Goal: Transaction & Acquisition: Purchase product/service

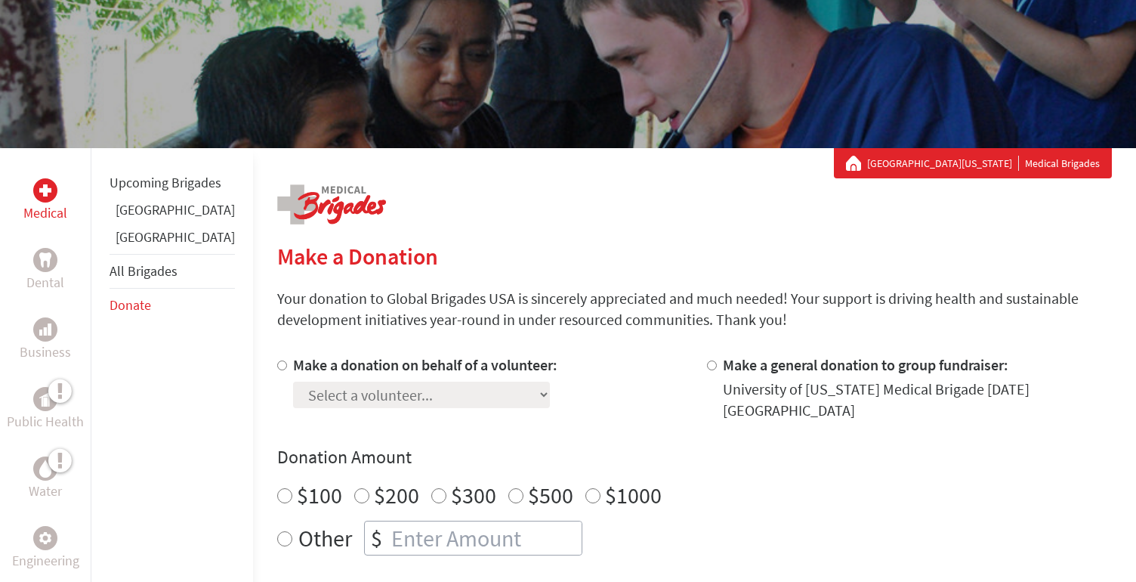
scroll to position [159, 0]
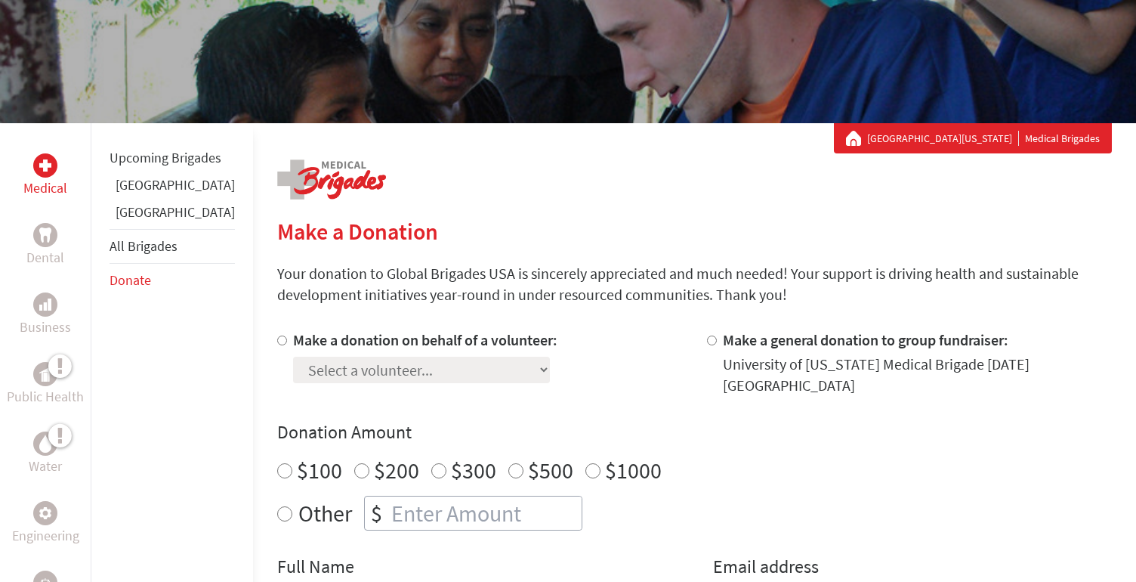
click at [277, 345] on input "Make a donation on behalf of a volunteer:" at bounding box center [282, 340] width 10 height 10
radio input "true"
click at [358, 365] on select "Select a volunteer... [PERSON_NAME] [PERSON_NAME] [PERSON_NAME] Emercin [PERSON…" at bounding box center [421, 370] width 257 height 26
select select "1BEACECE-B5B3-11EF-9472-42010A8A002E"
click at [293, 357] on select "Select a volunteer... [PERSON_NAME] [PERSON_NAME] [PERSON_NAME] Emercin [PERSON…" at bounding box center [421, 370] width 257 height 26
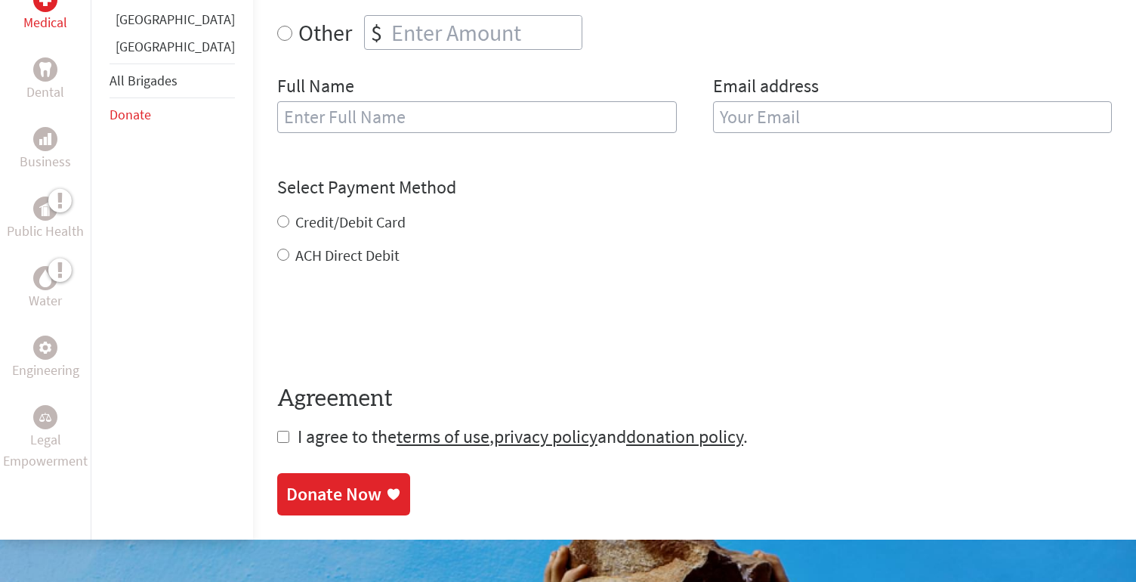
scroll to position [730, 0]
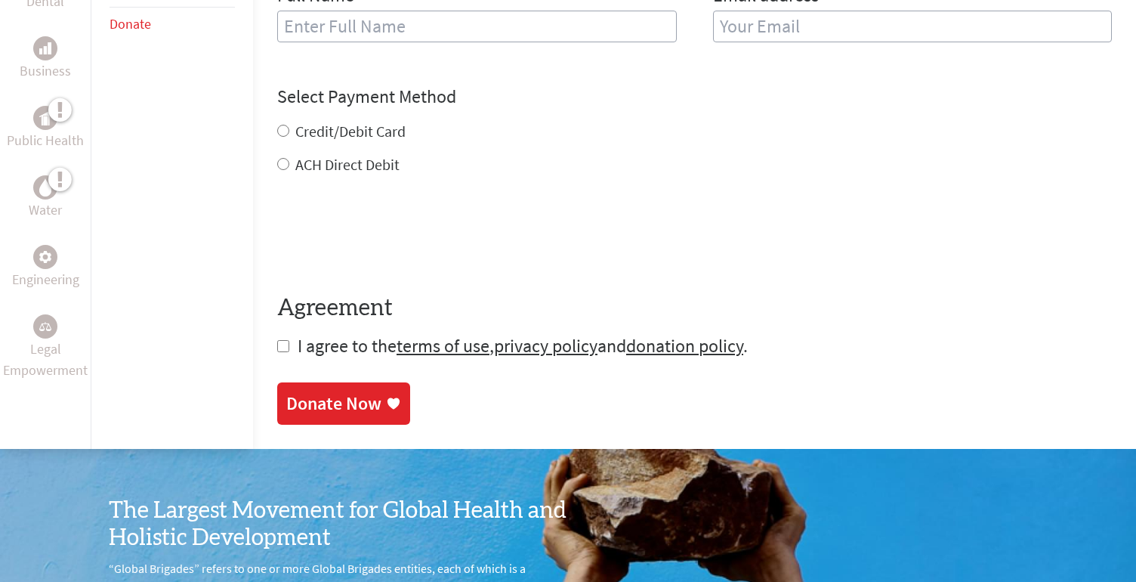
click at [277, 340] on input "checkbox" at bounding box center [283, 346] width 12 height 12
checkbox input "true"
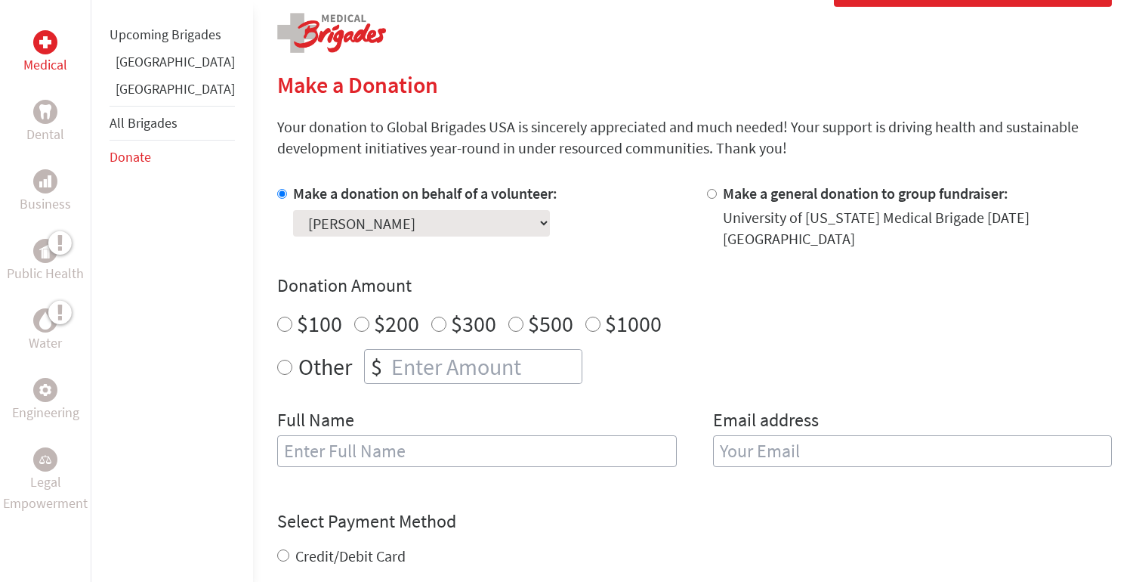
scroll to position [303, 0]
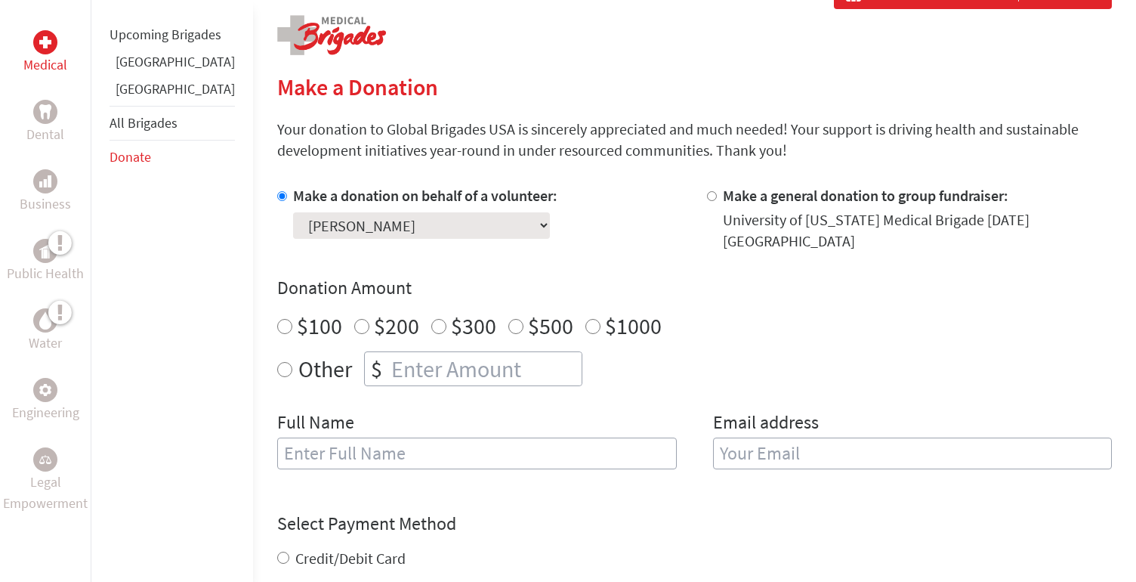
click at [508, 319] on input "$500" at bounding box center [515, 326] width 15 height 15
radio input "true"
click at [344, 442] on input "text" at bounding box center [477, 453] width 400 height 32
type input "[PERSON_NAME]"
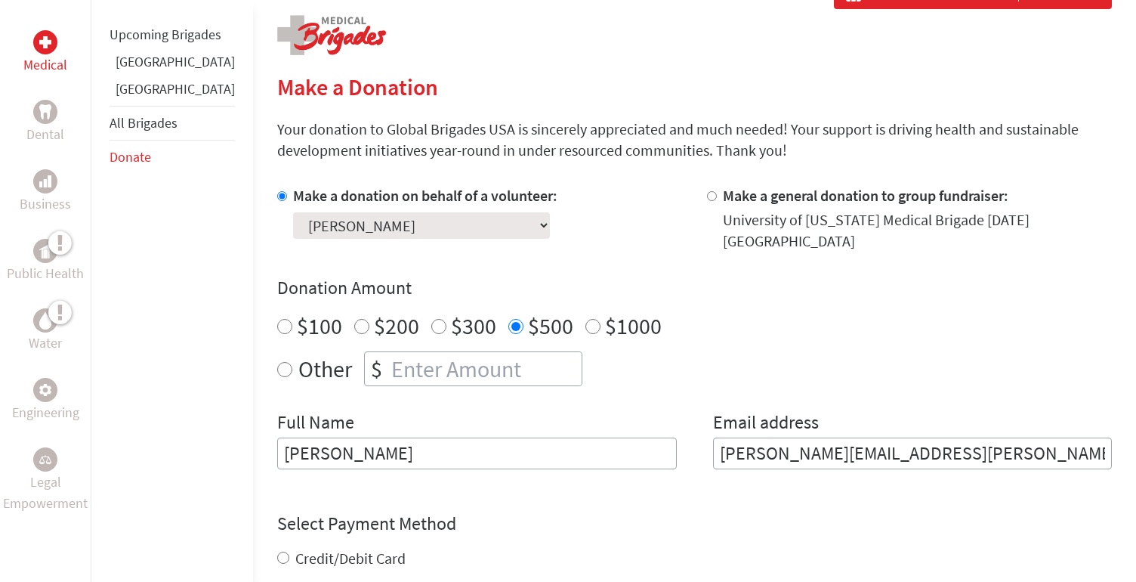
type input "[PERSON_NAME][EMAIL_ADDRESS][PERSON_NAME][DOMAIN_NAME]"
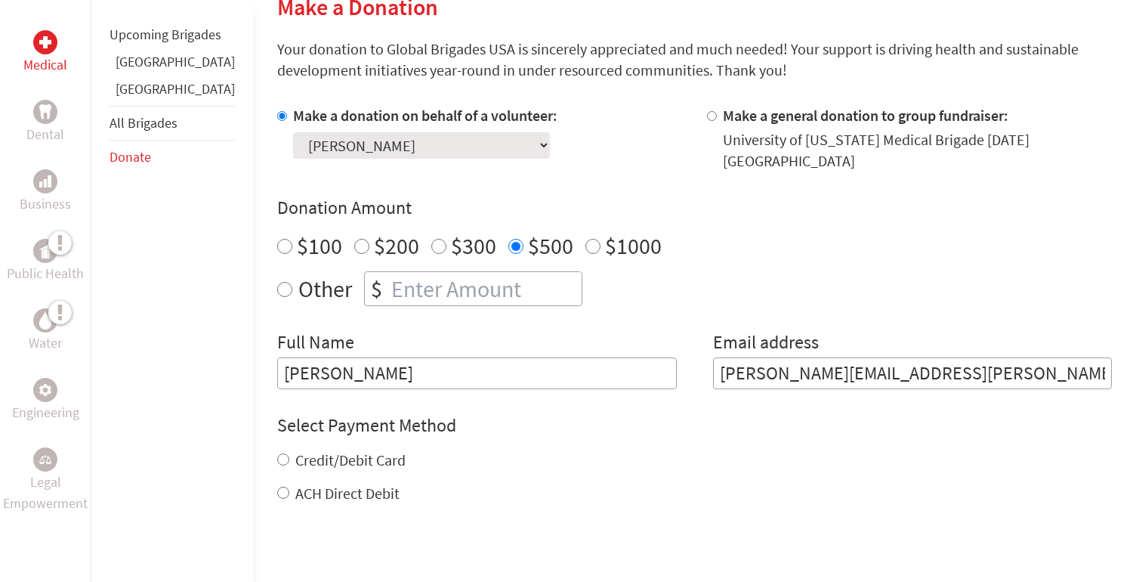
scroll to position [395, 0]
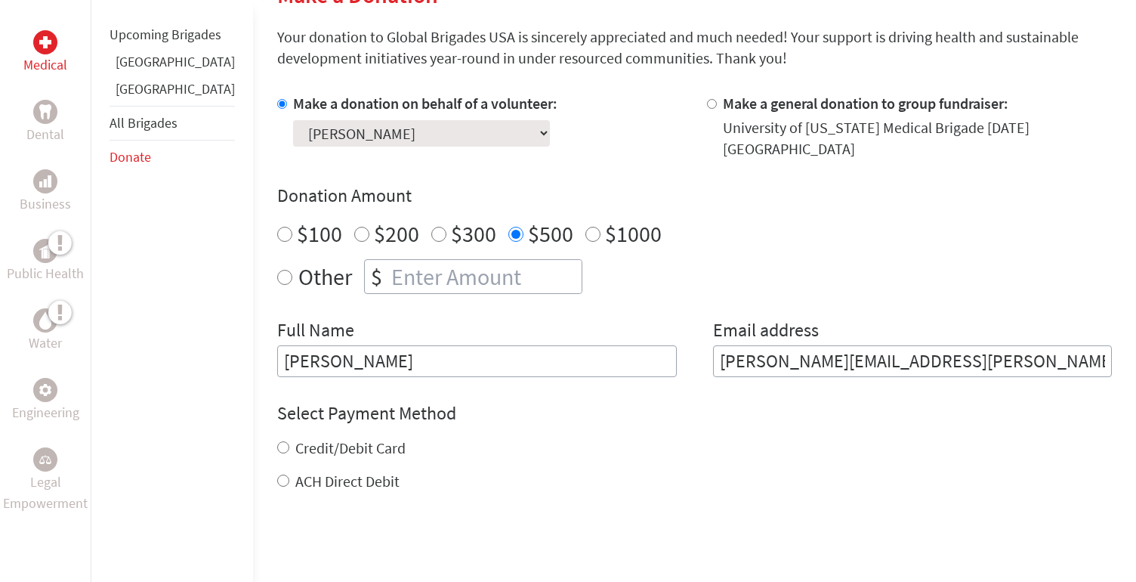
click at [277, 474] on input "ACH Direct Debit" at bounding box center [283, 480] width 12 height 12
radio input "true"
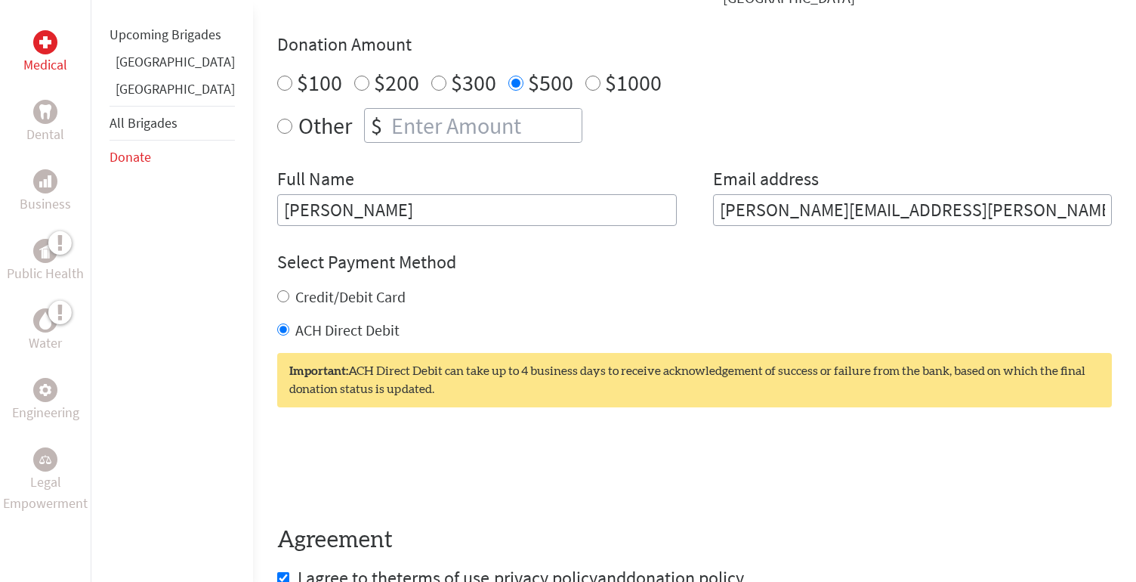
scroll to position [551, 0]
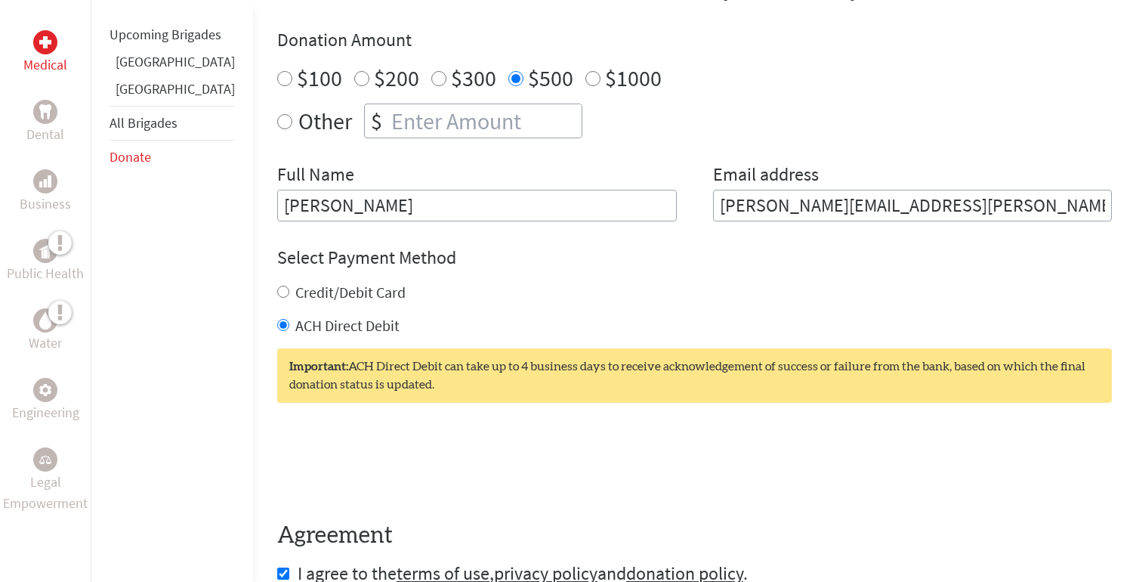
click at [277, 286] on input "Credit/Debit Card" at bounding box center [283, 292] width 12 height 12
radio input "true"
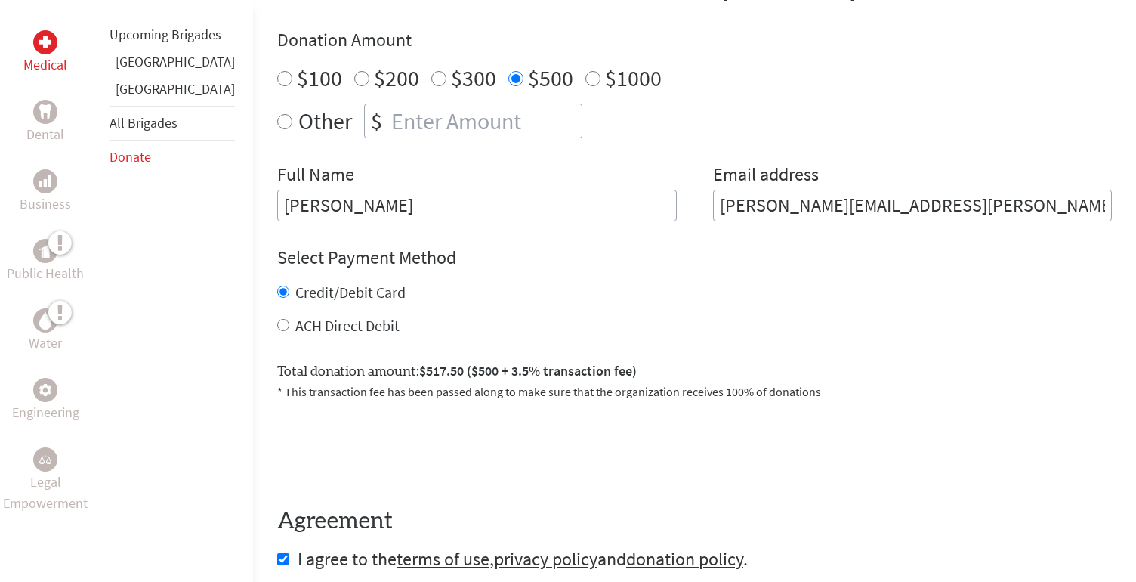
click at [277, 319] on input "ACH Direct Debit" at bounding box center [283, 325] width 12 height 12
radio input "true"
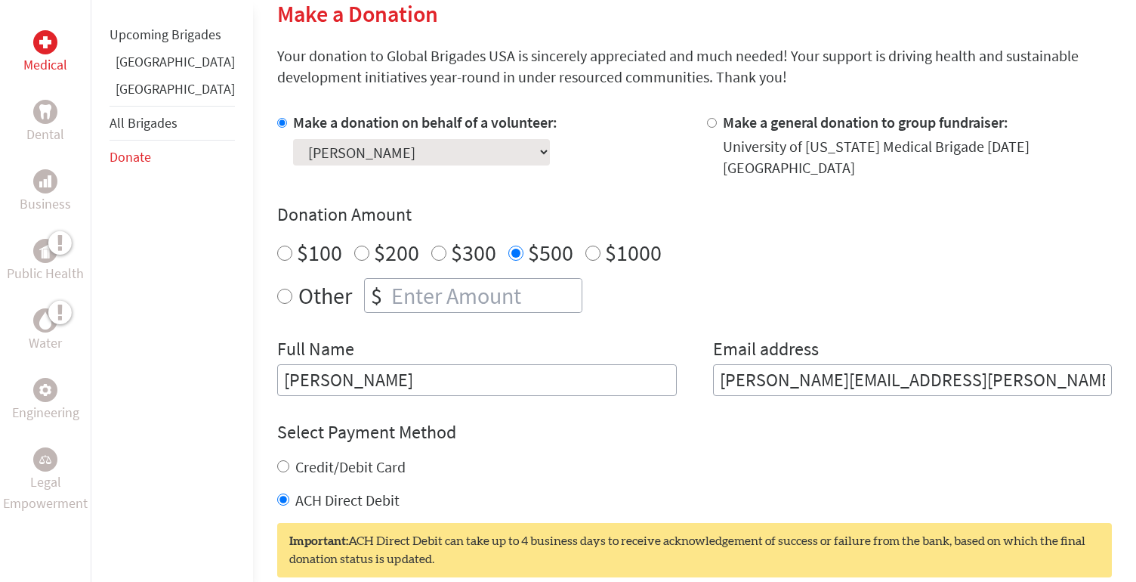
scroll to position [351, 0]
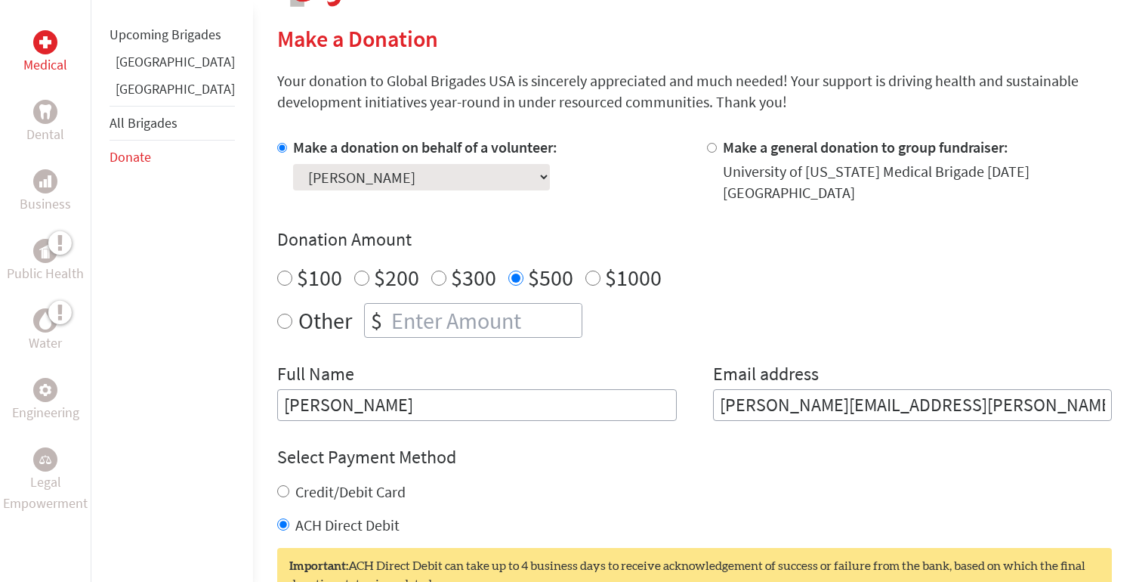
click at [431, 270] on input "$300" at bounding box center [438, 277] width 15 height 15
radio input "true"
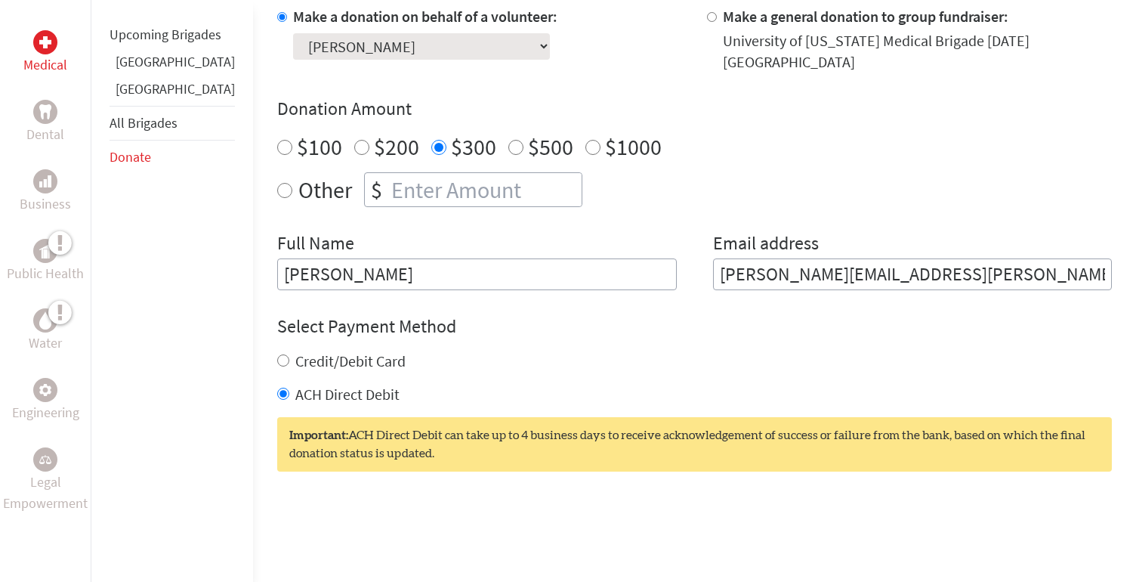
scroll to position [490, 0]
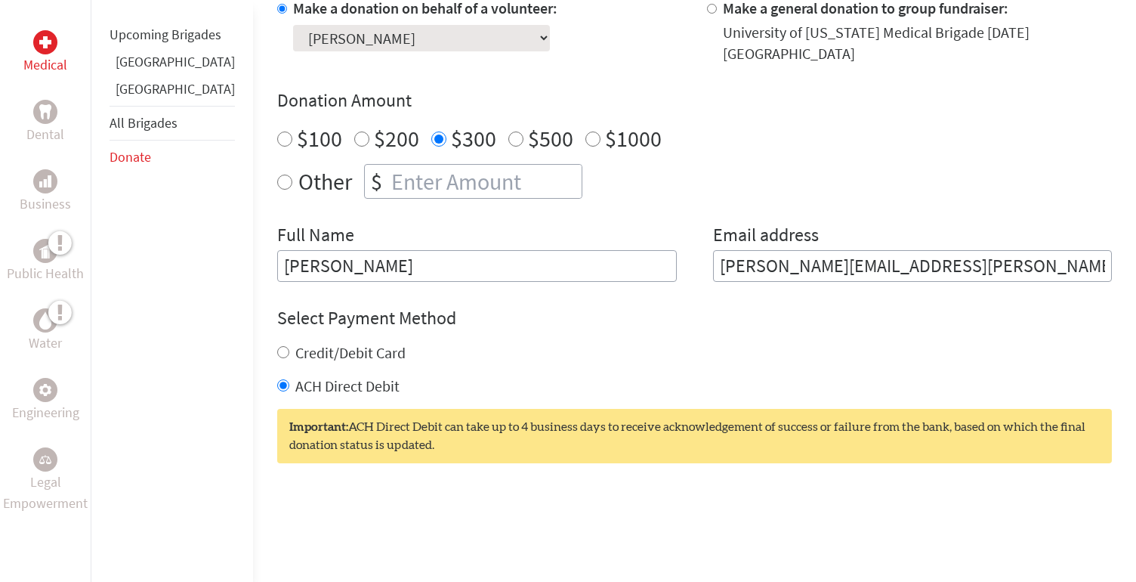
click at [310, 125] on div "$100 $200 $300 $500 $1000" at bounding box center [694, 138] width 835 height 27
click at [354, 131] on input "$200" at bounding box center [361, 138] width 15 height 15
radio input "true"
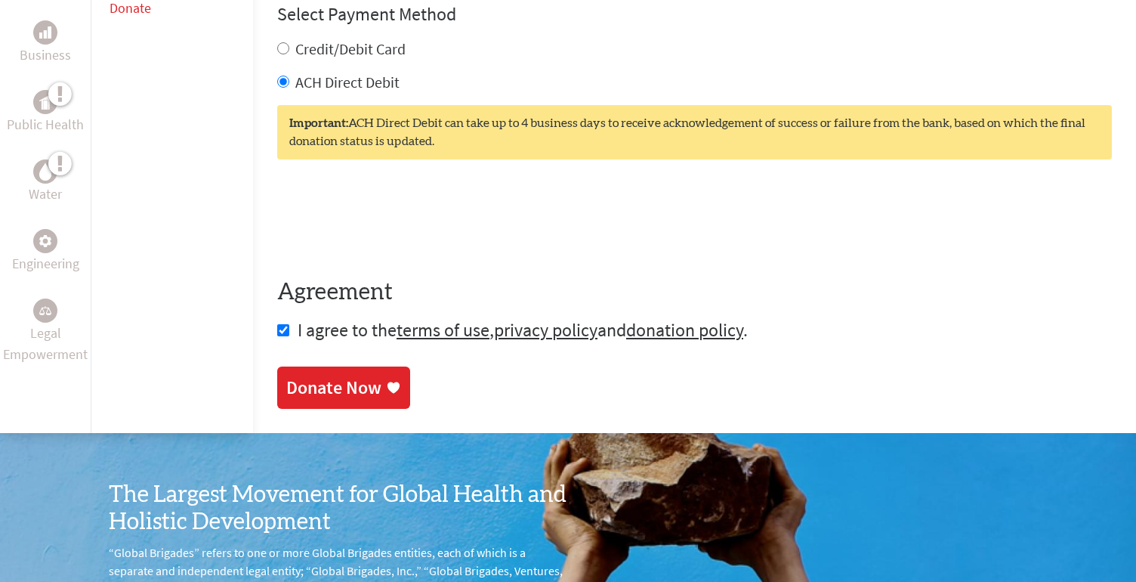
scroll to position [796, 0]
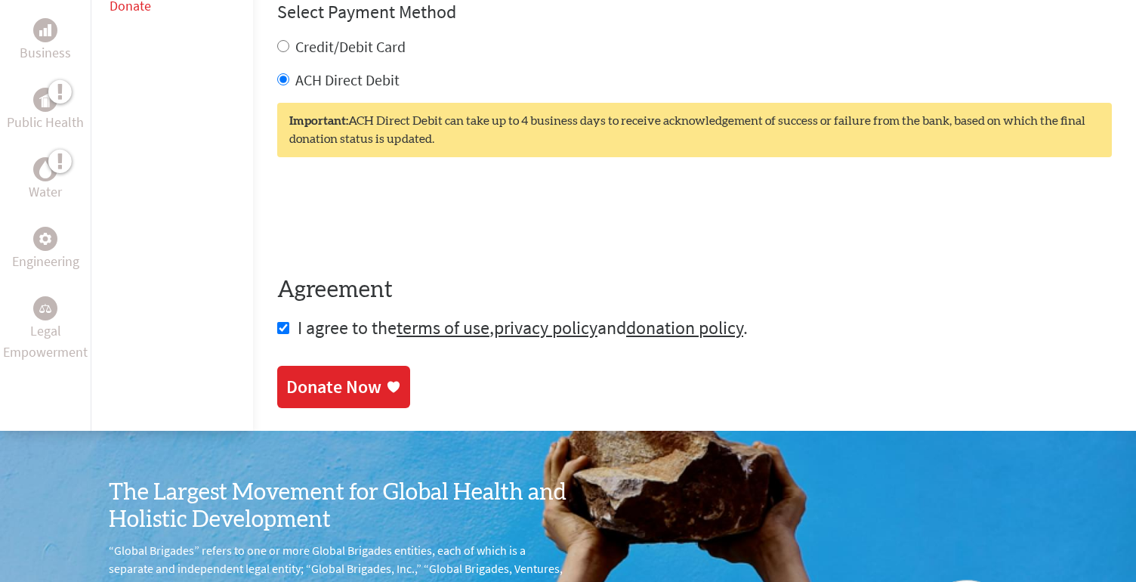
click at [338, 377] on div "Donate Now" at bounding box center [343, 387] width 115 height 24
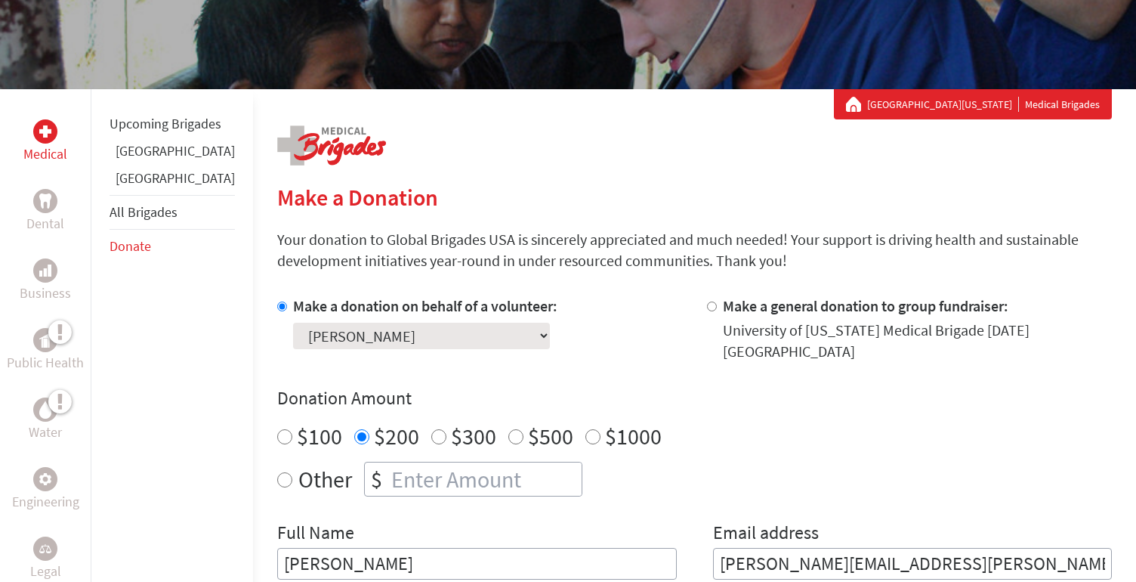
scroll to position [321, 0]
